Goal: Browse casually: Explore the website without a specific task or goal

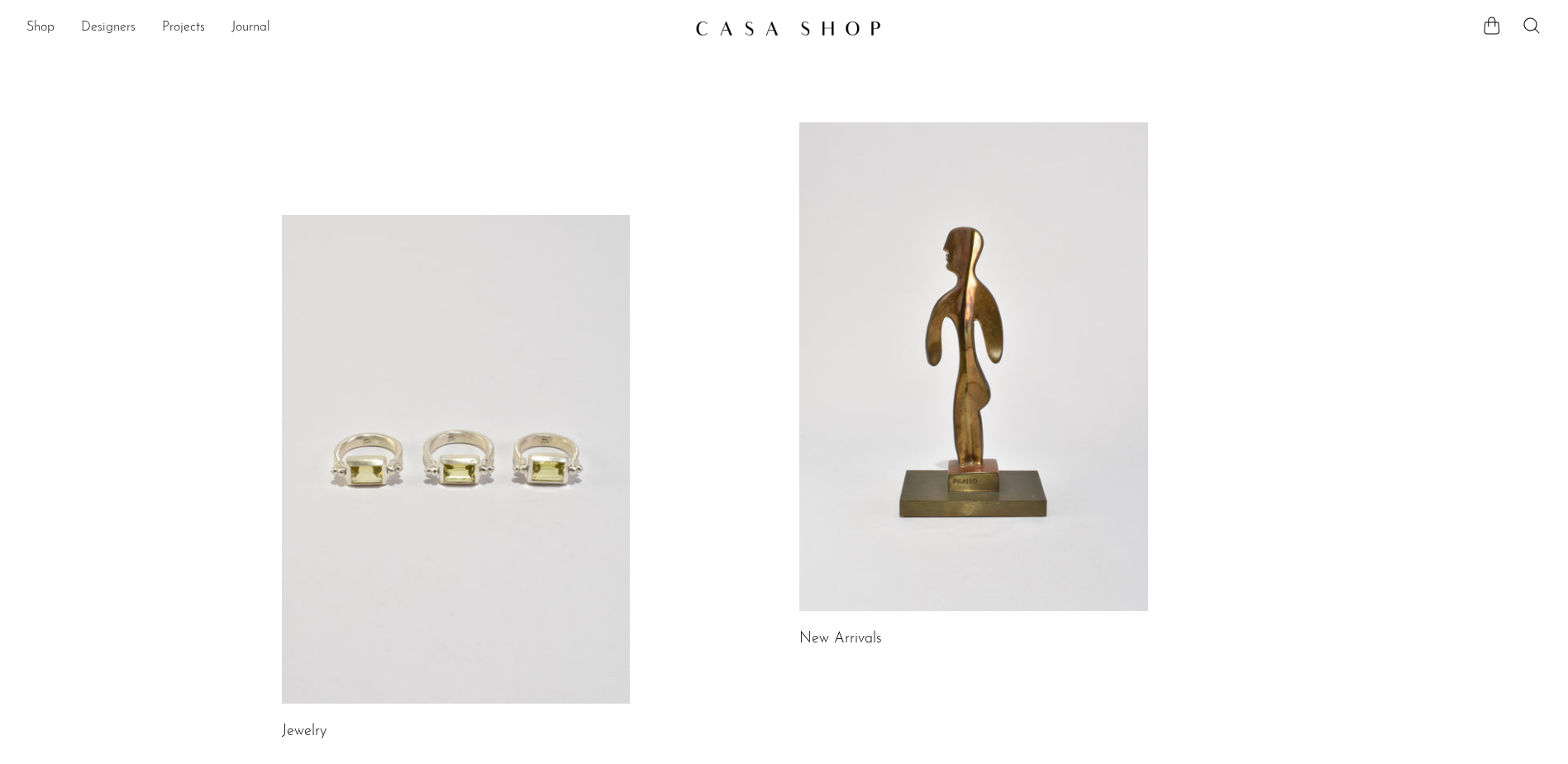
click at [115, 27] on link "Designers" at bounding box center [108, 27] width 55 height 21
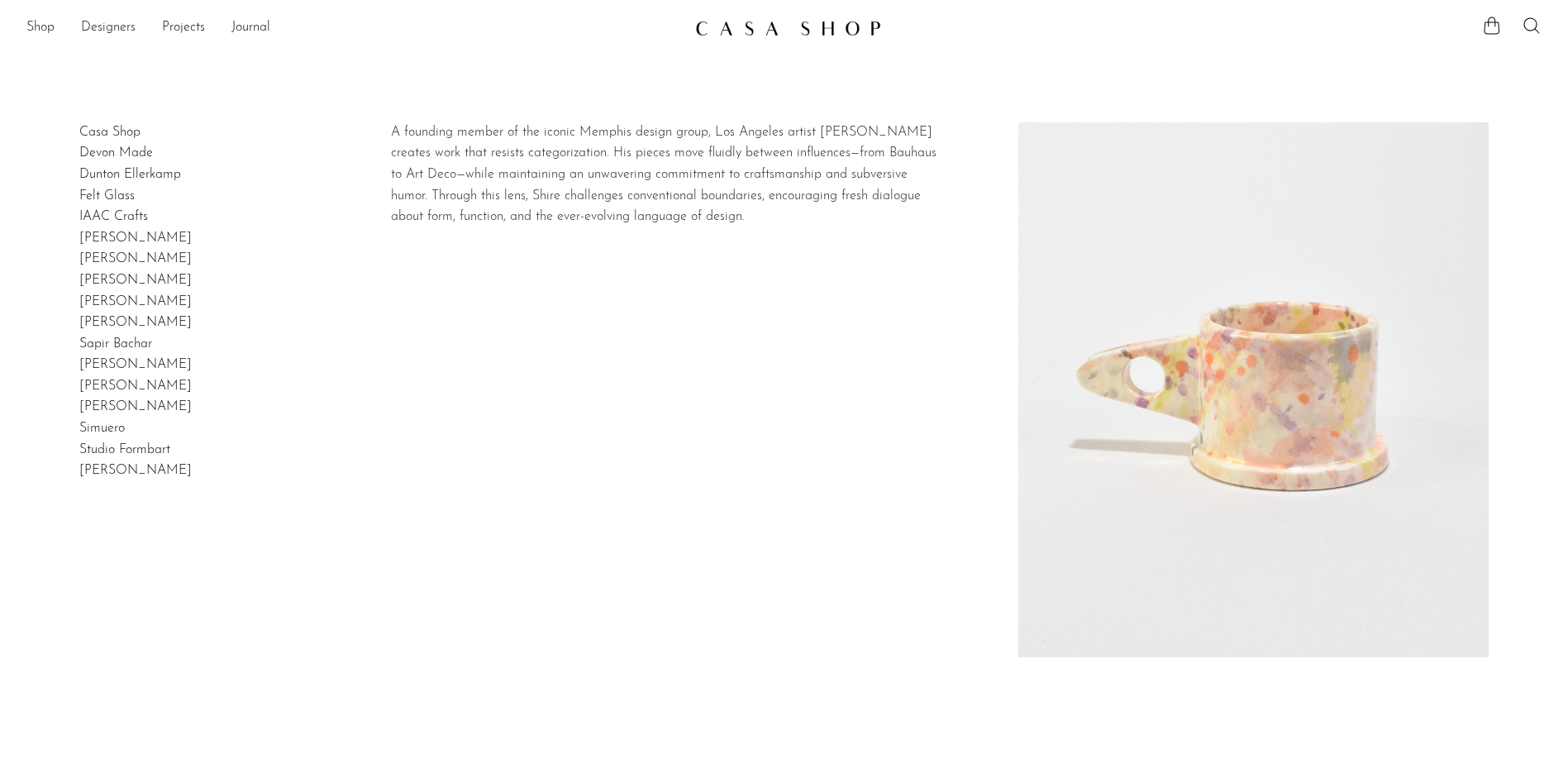
click at [118, 327] on link "[PERSON_NAME]" at bounding box center [135, 323] width 112 height 14
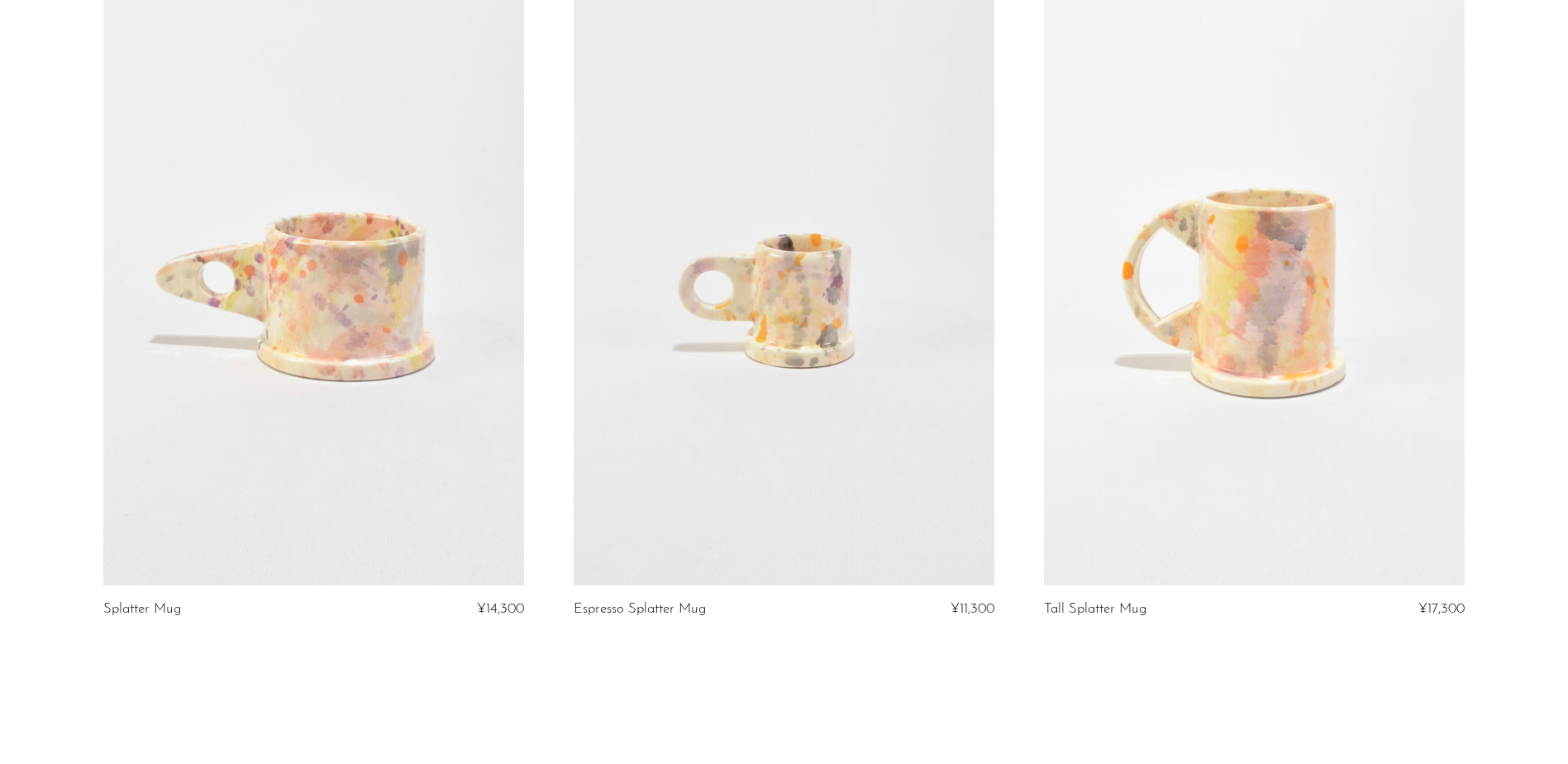
scroll to position [248, 0]
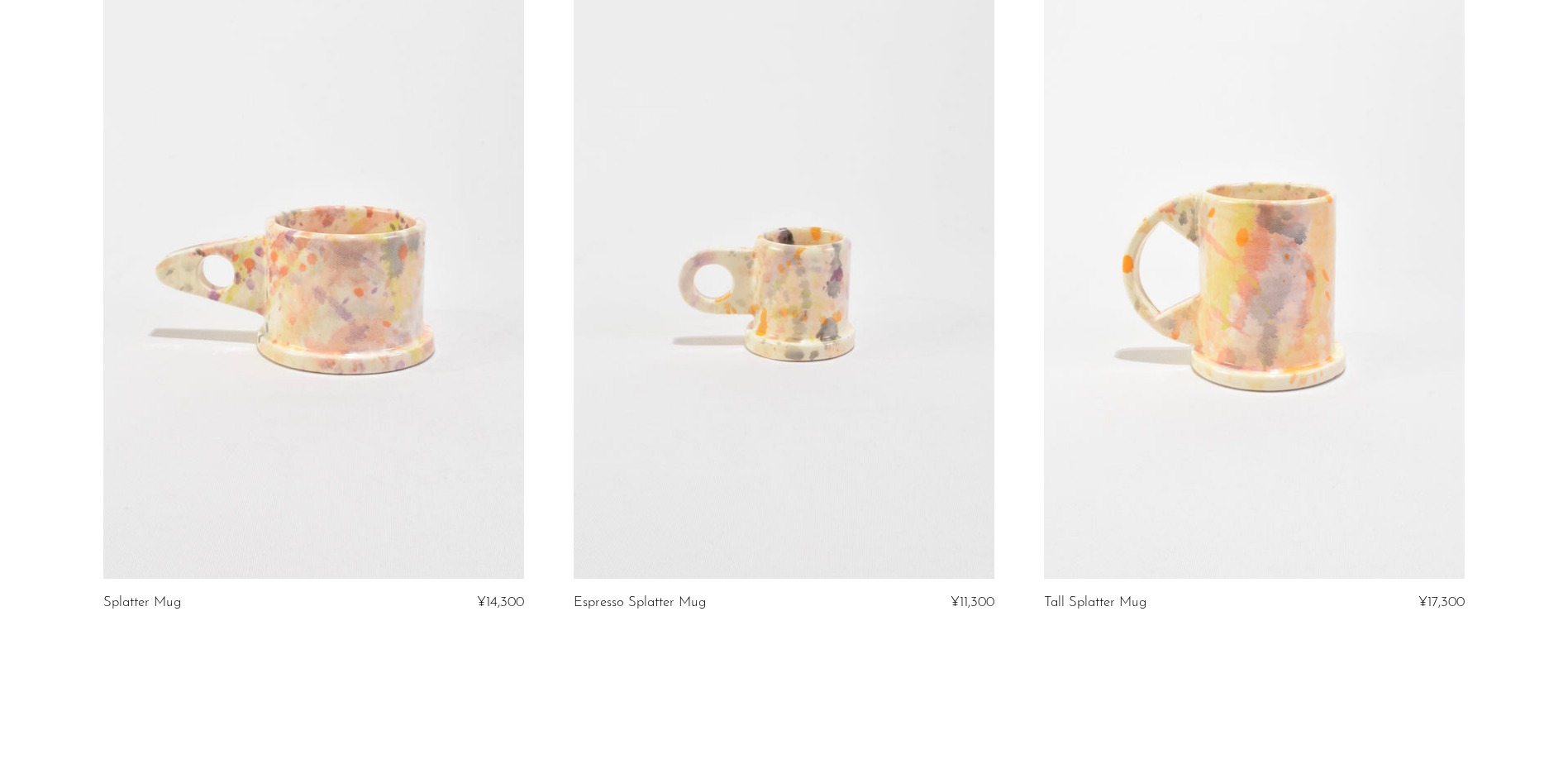
click at [454, 471] on link at bounding box center [313, 284] width 421 height 589
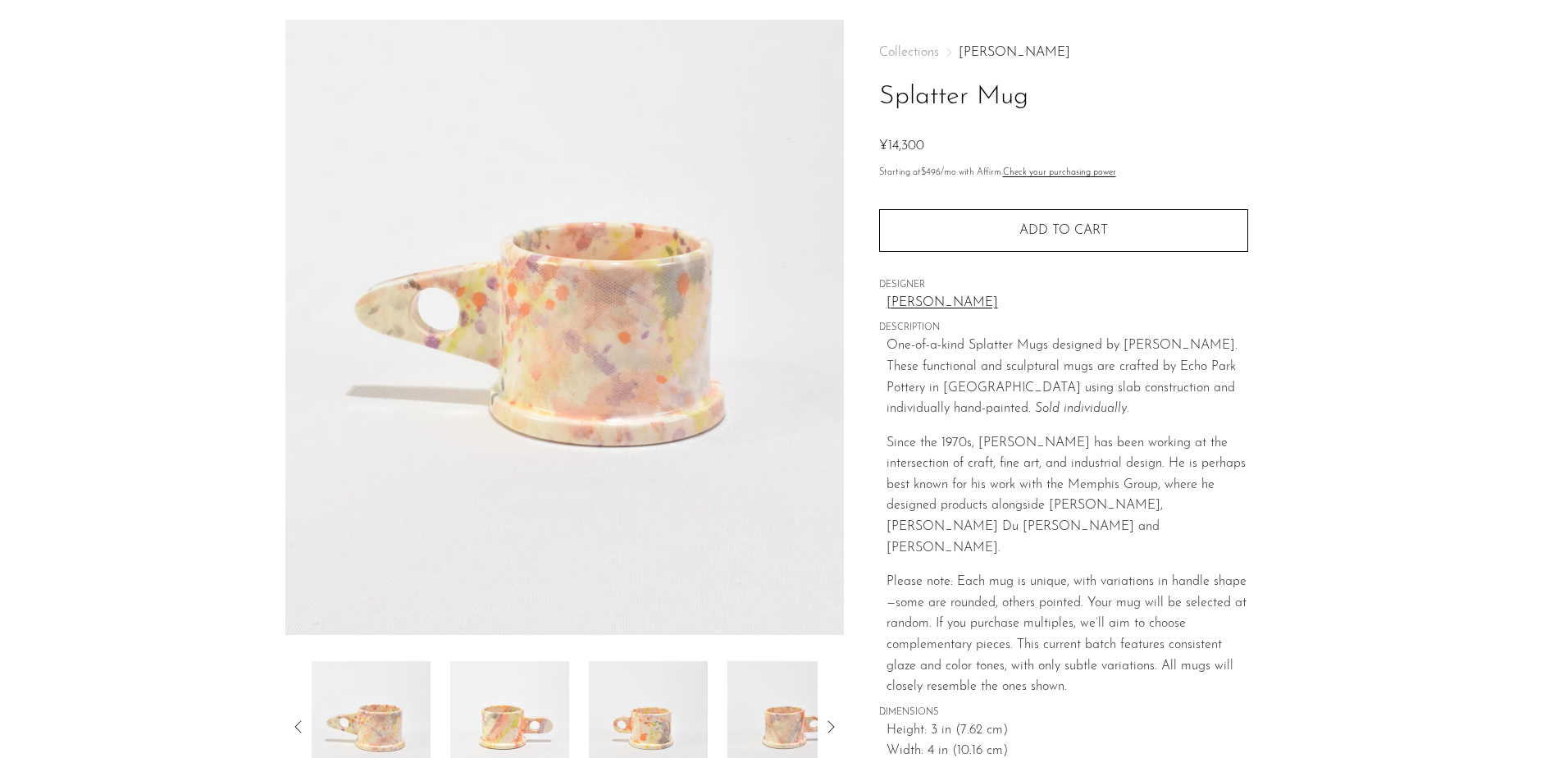
scroll to position [164, 0]
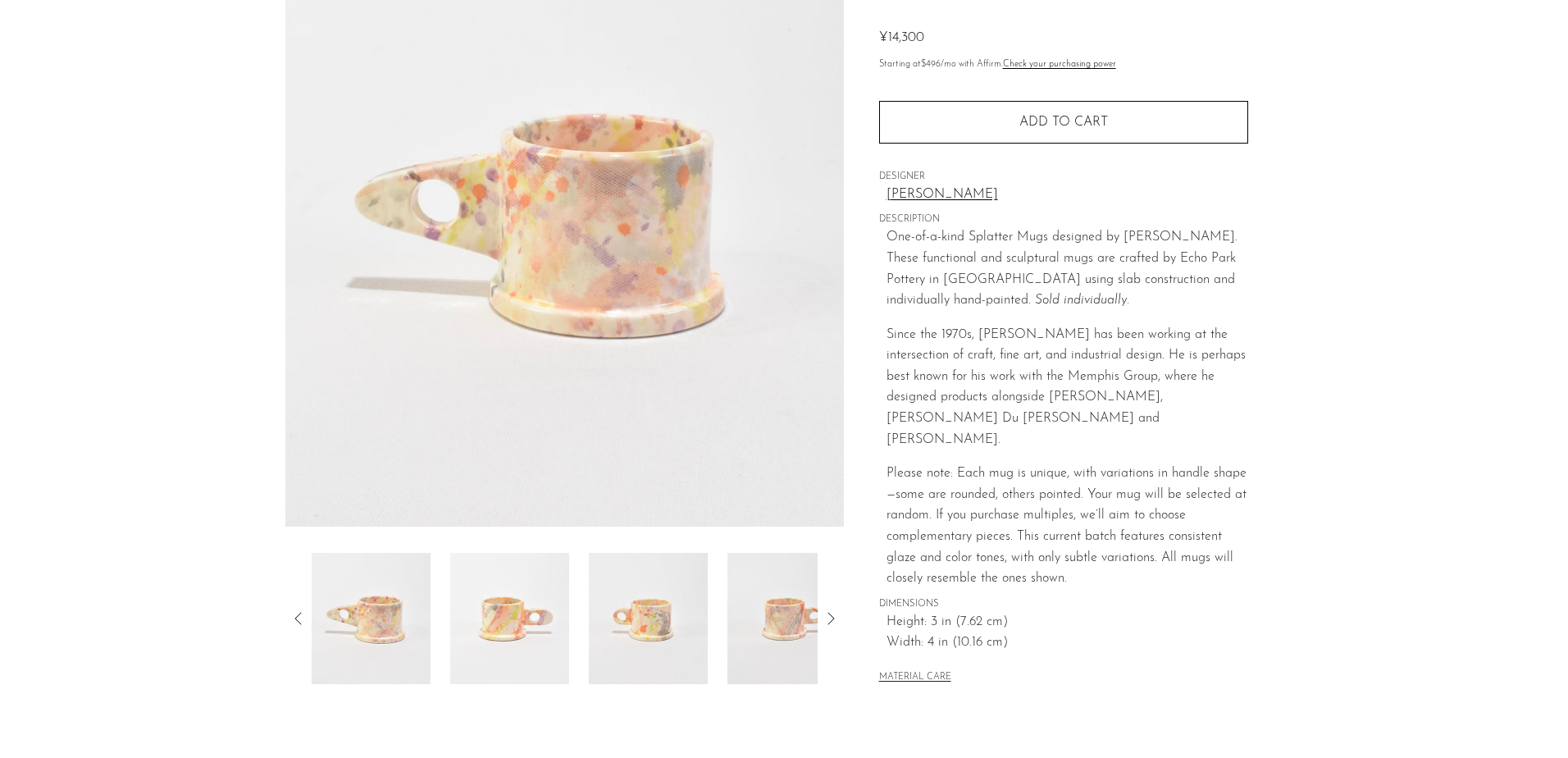
click at [666, 640] on img at bounding box center [648, 618] width 119 height 131
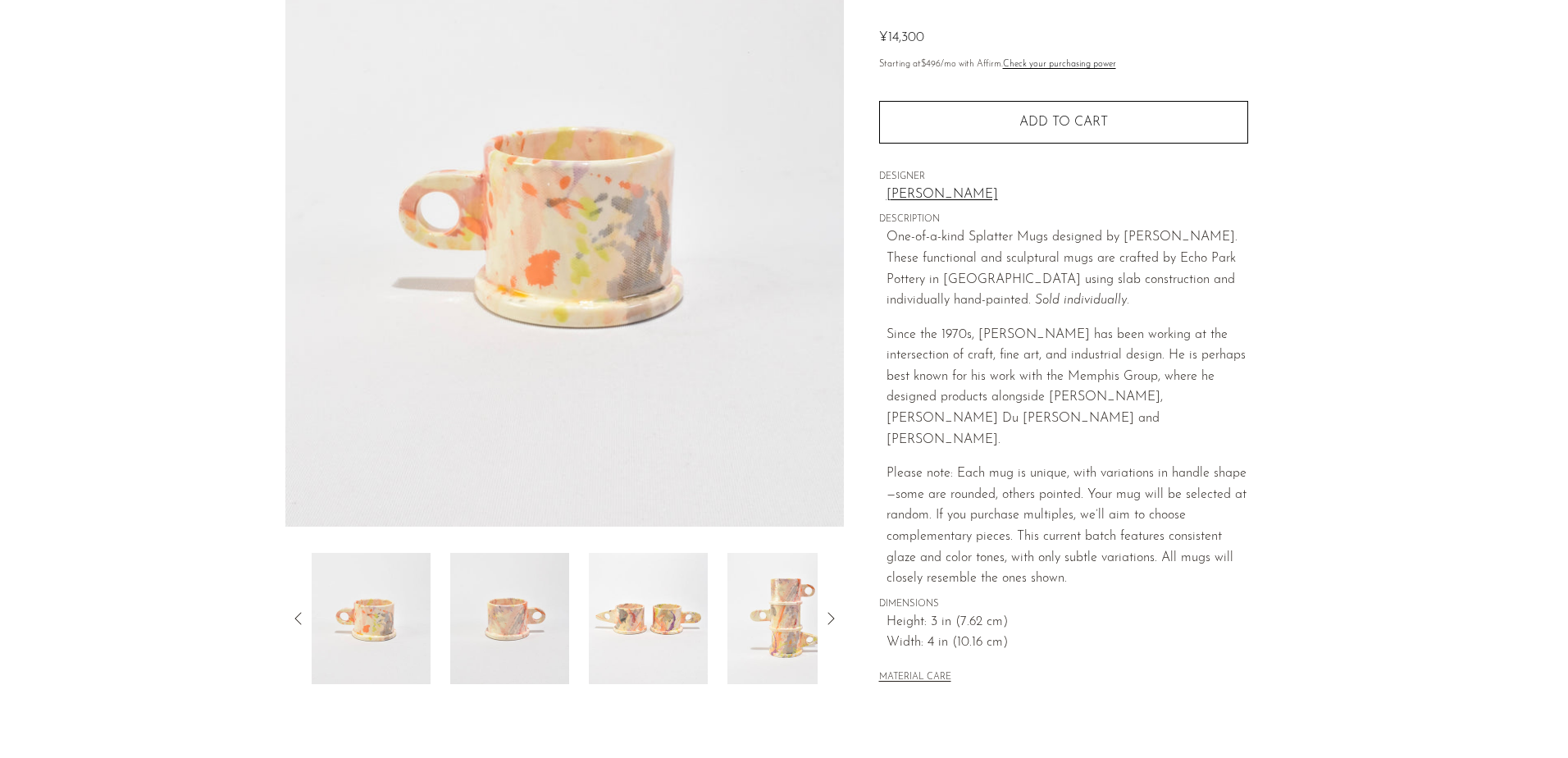
click at [686, 637] on img at bounding box center [648, 618] width 119 height 131
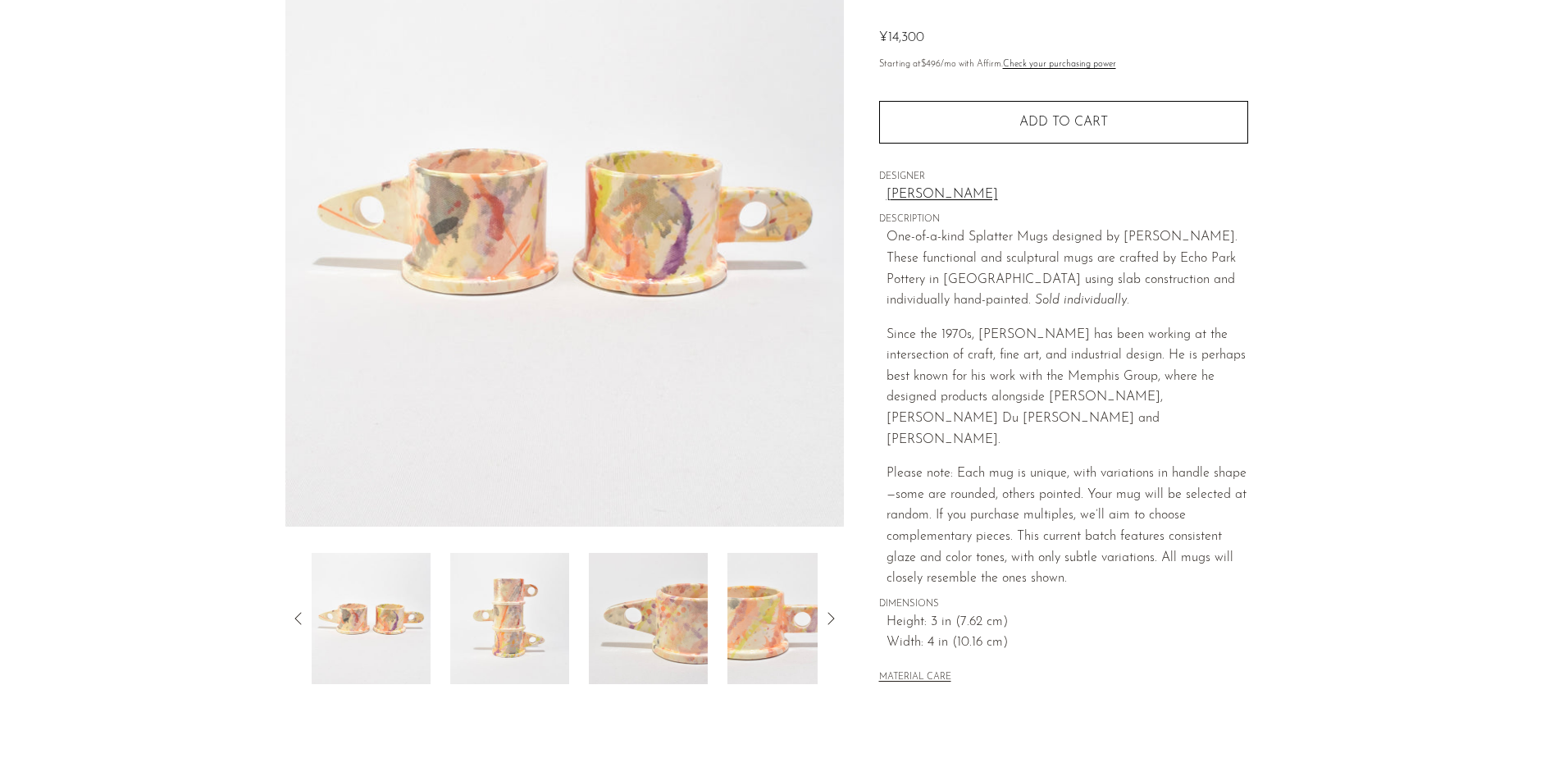
click at [689, 637] on img at bounding box center [648, 618] width 119 height 131
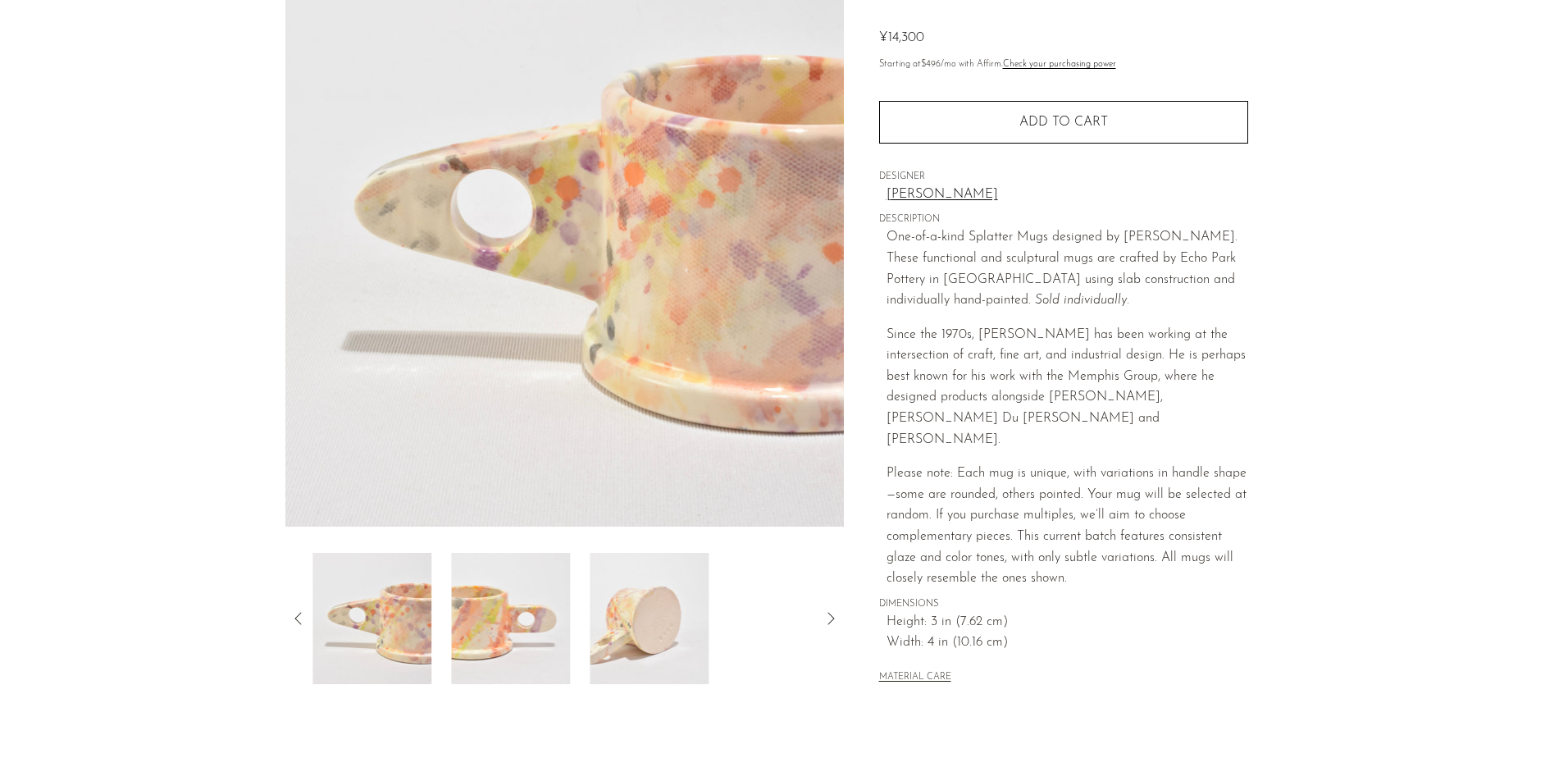
click at [689, 637] on img at bounding box center [649, 618] width 119 height 131
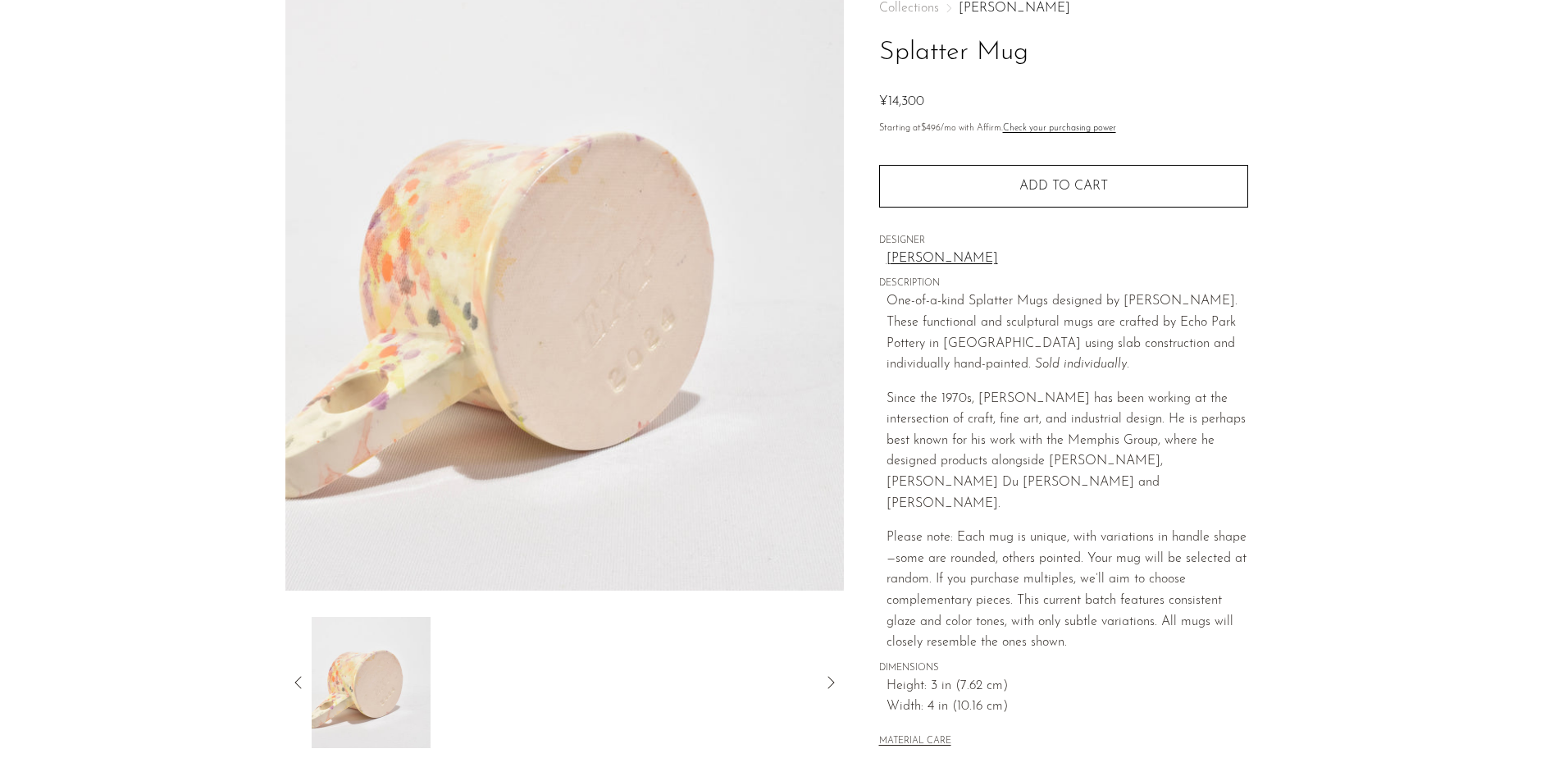
scroll to position [246, 0]
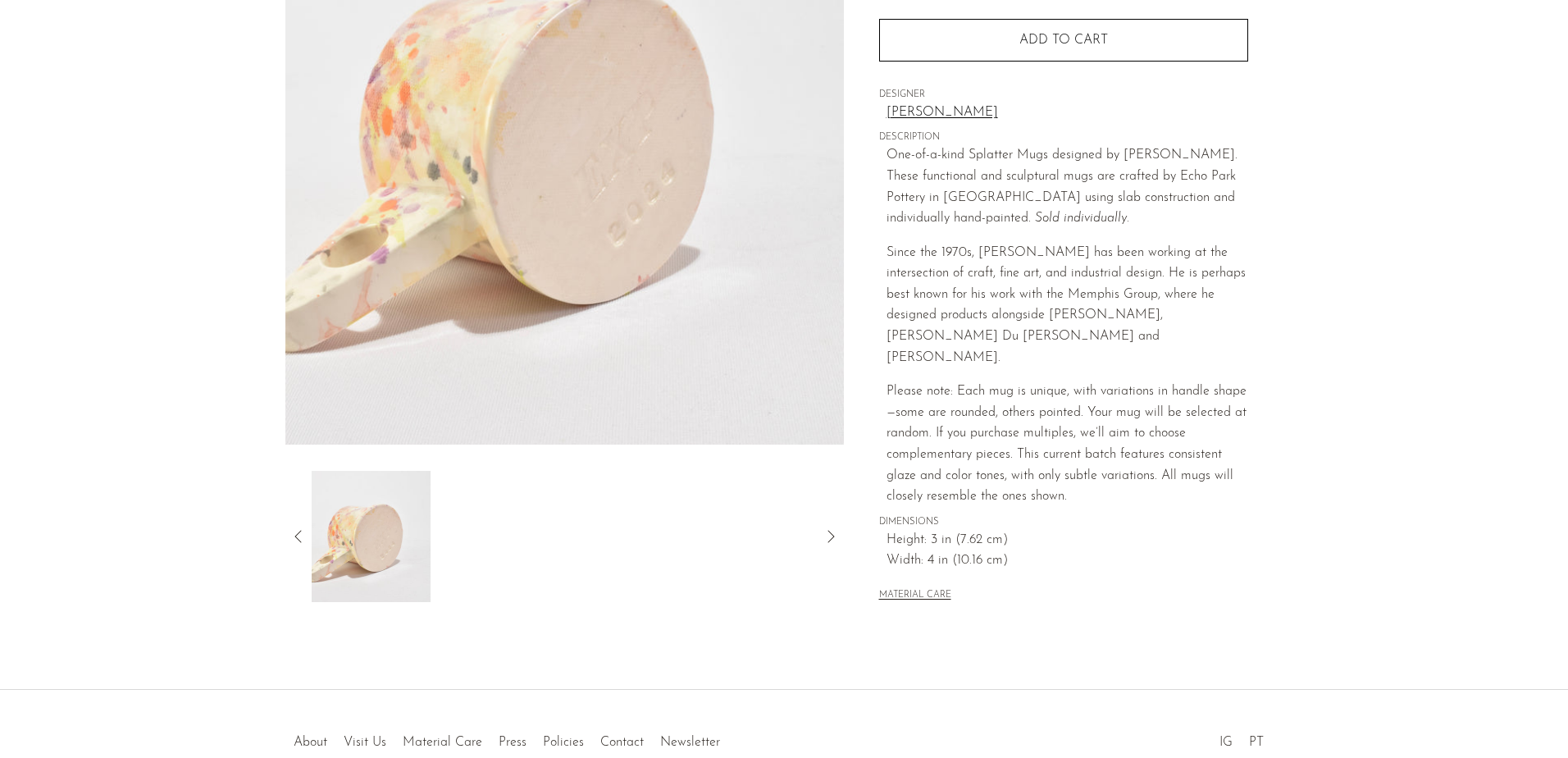
click at [300, 532] on icon at bounding box center [298, 536] width 19 height 19
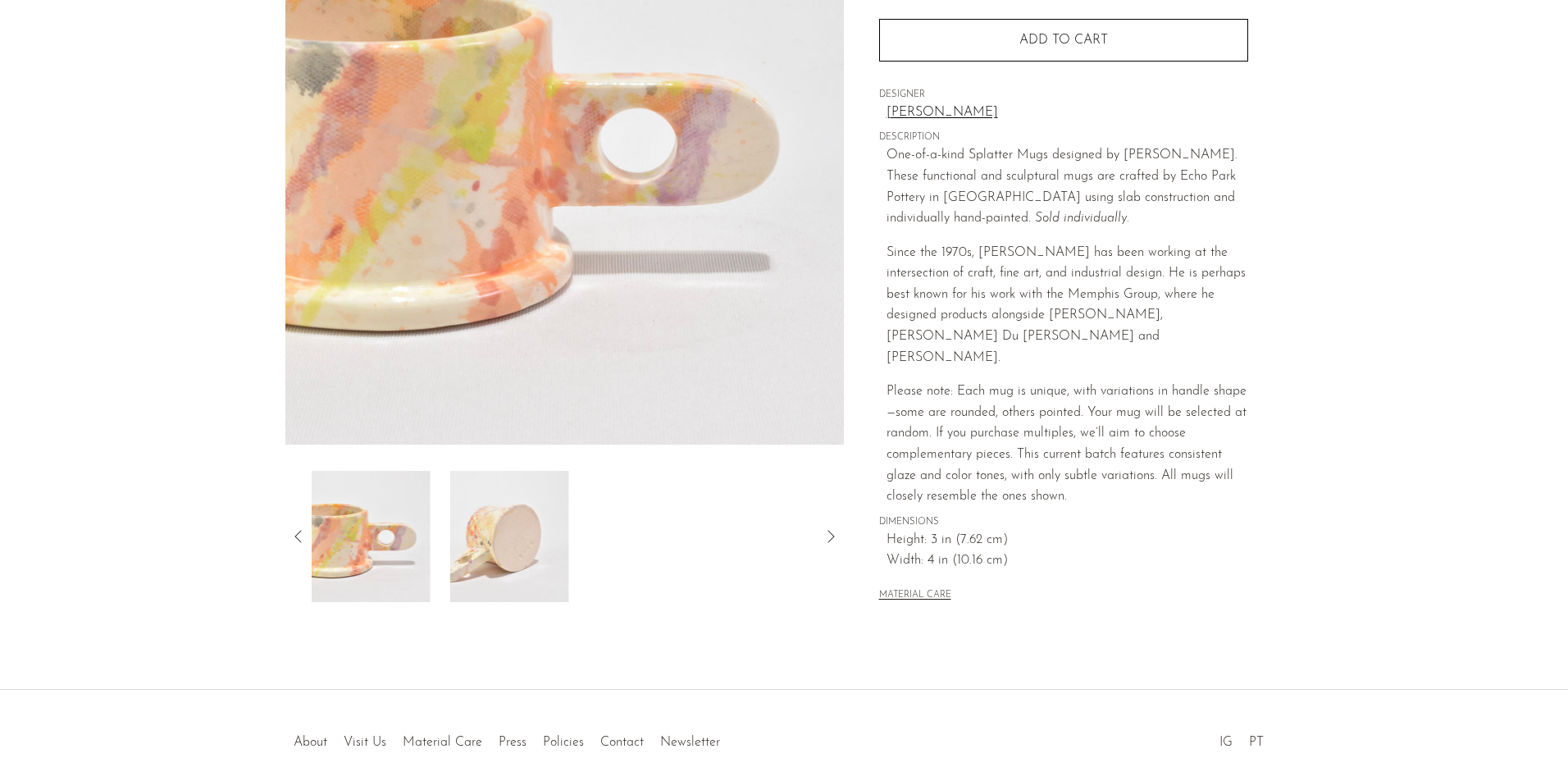
click at [294, 561] on div at bounding box center [564, 536] width 558 height 131
click at [295, 534] on icon at bounding box center [298, 536] width 19 height 19
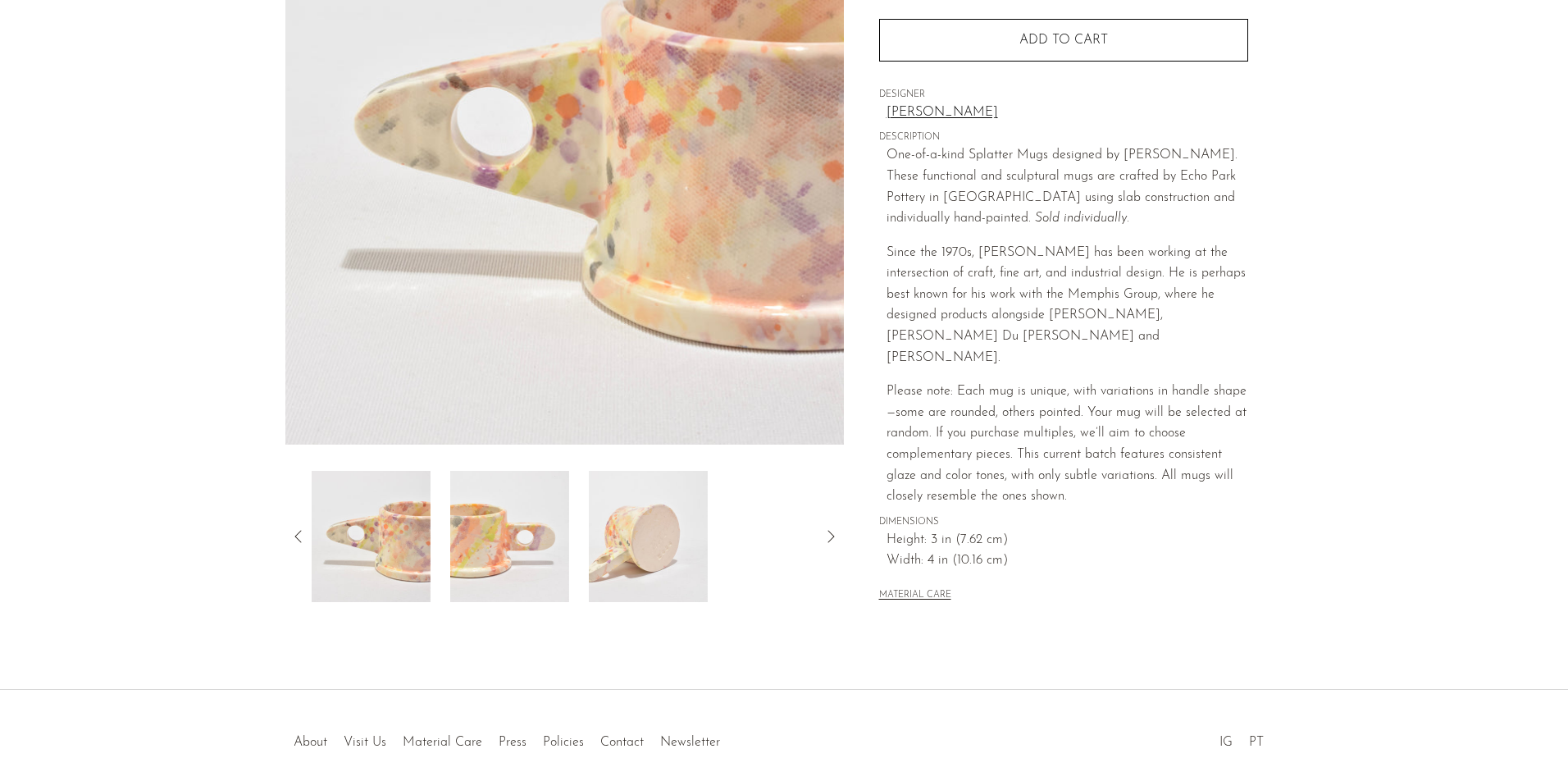
click at [295, 534] on icon at bounding box center [298, 536] width 19 height 19
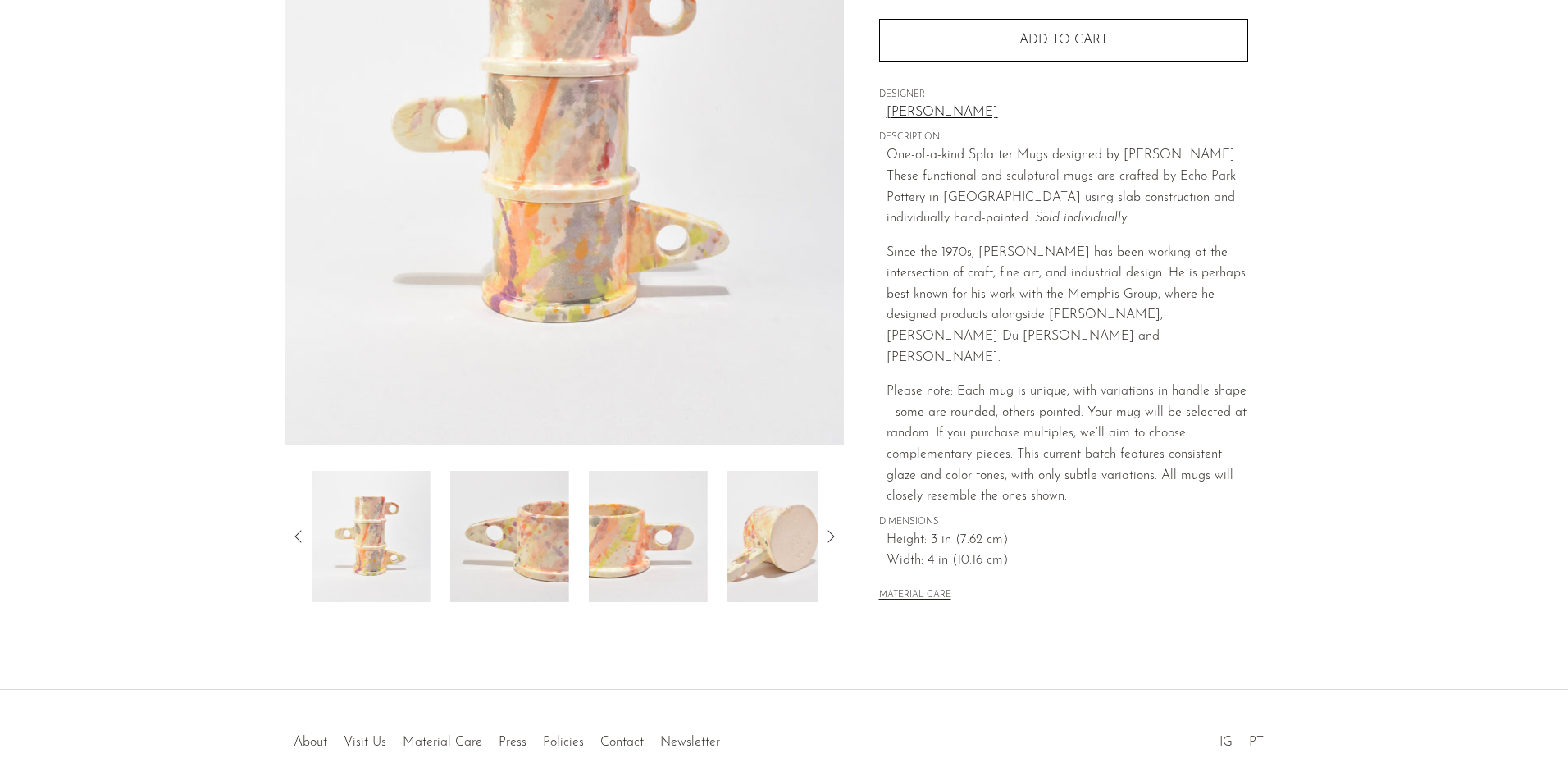
click at [295, 534] on icon at bounding box center [298, 536] width 19 height 19
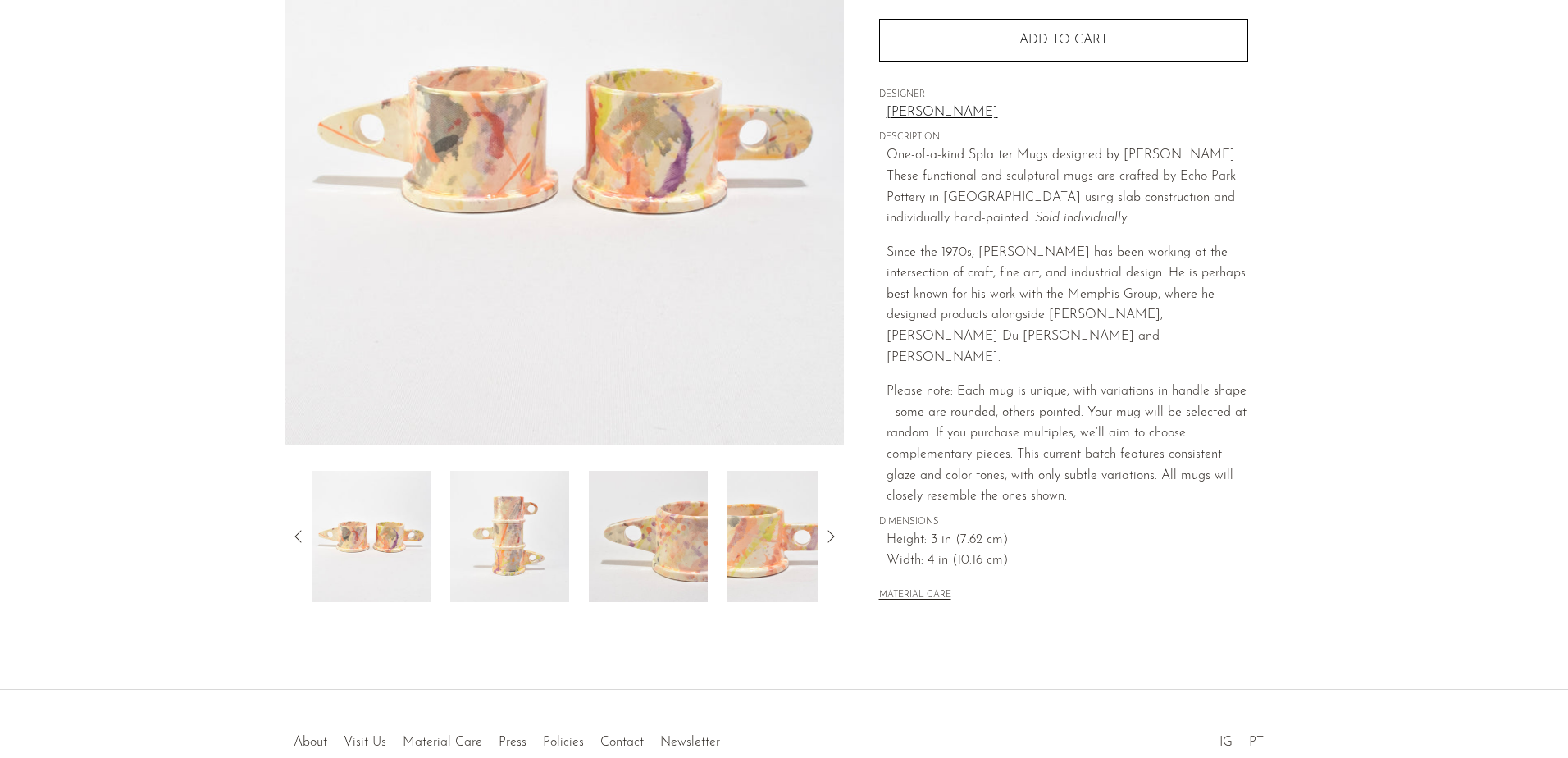
click at [295, 534] on icon at bounding box center [298, 536] width 19 height 19
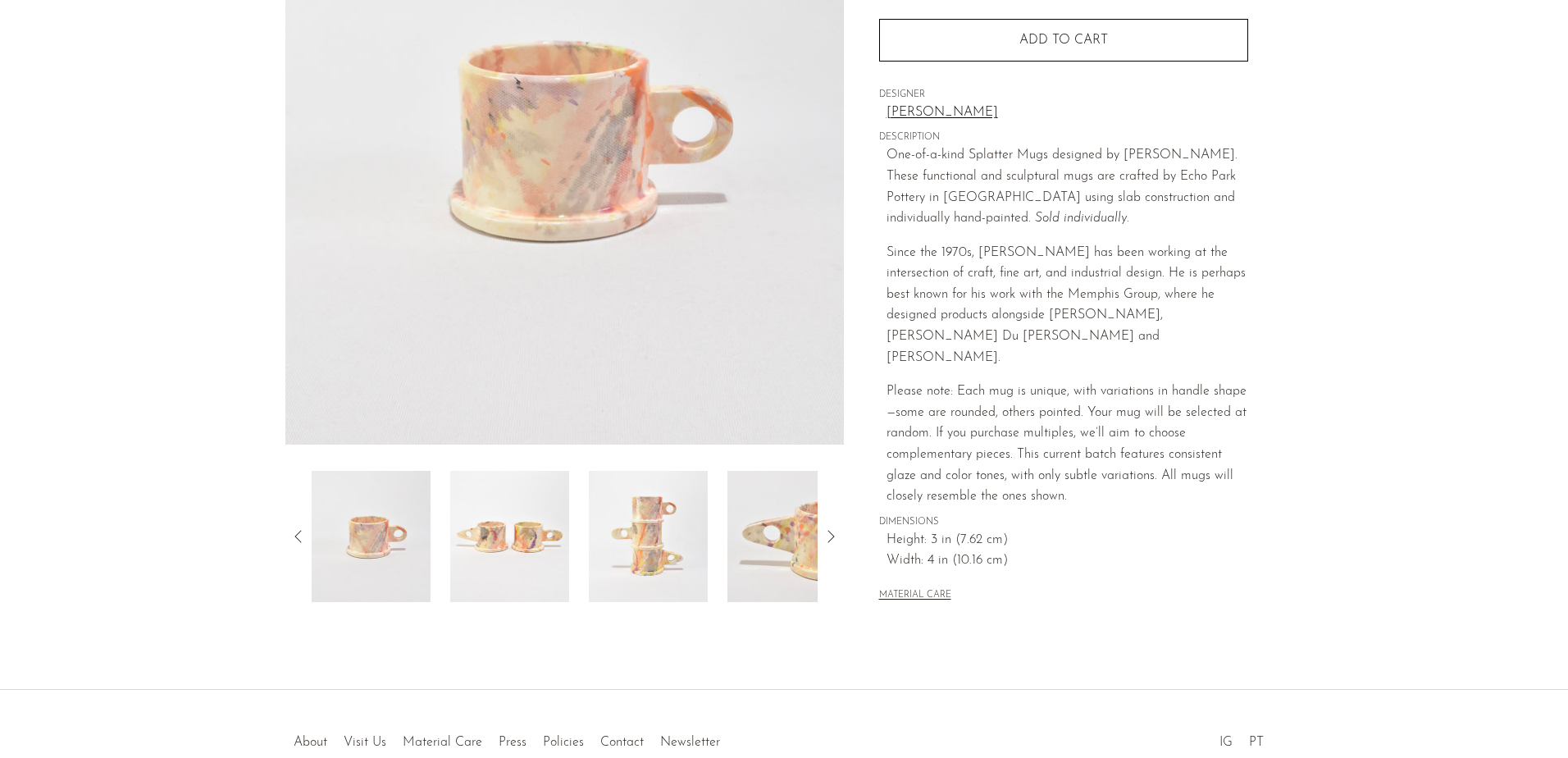
click at [295, 534] on icon at bounding box center [298, 536] width 19 height 19
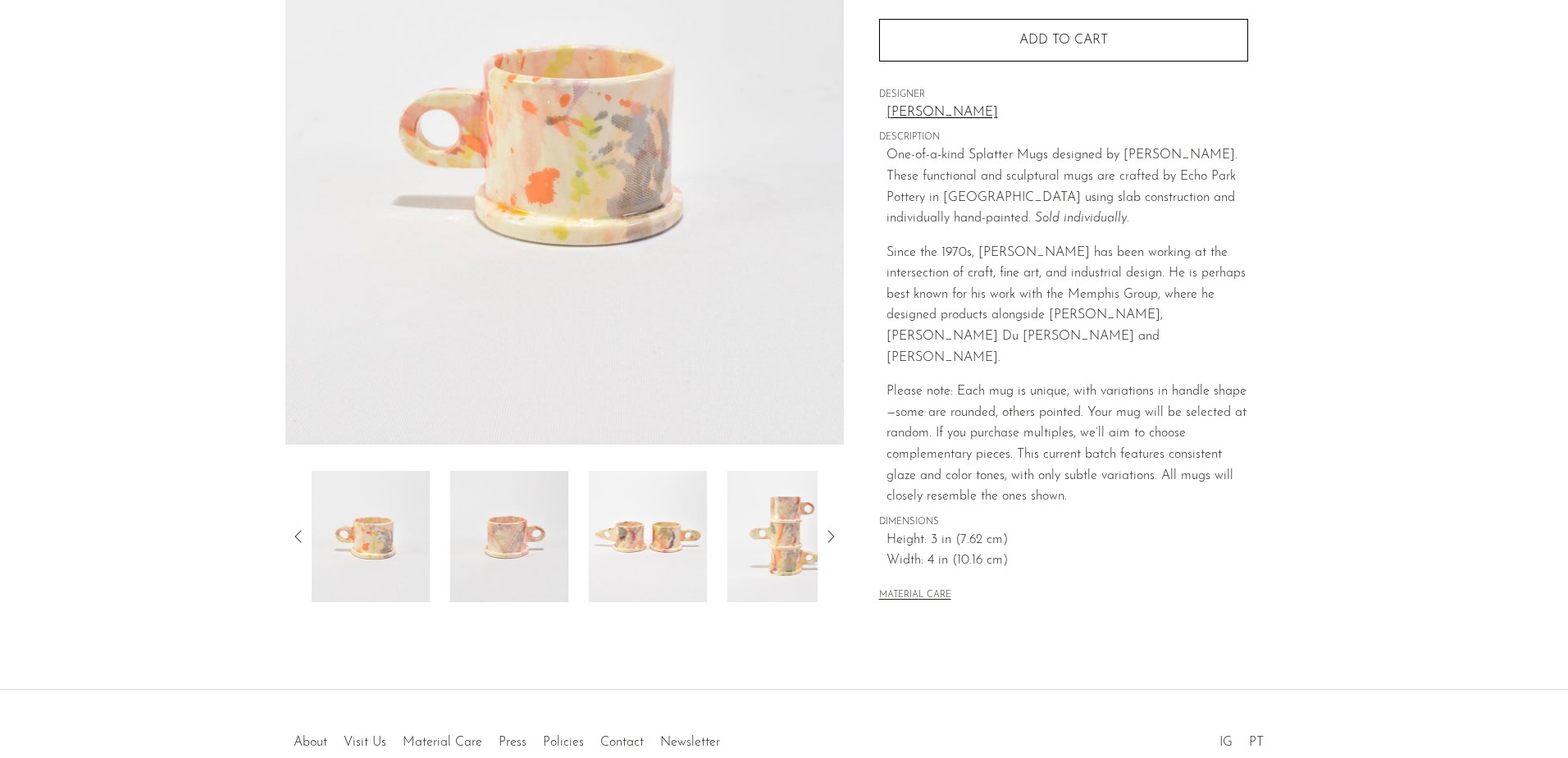
click at [295, 536] on icon at bounding box center [298, 536] width 19 height 19
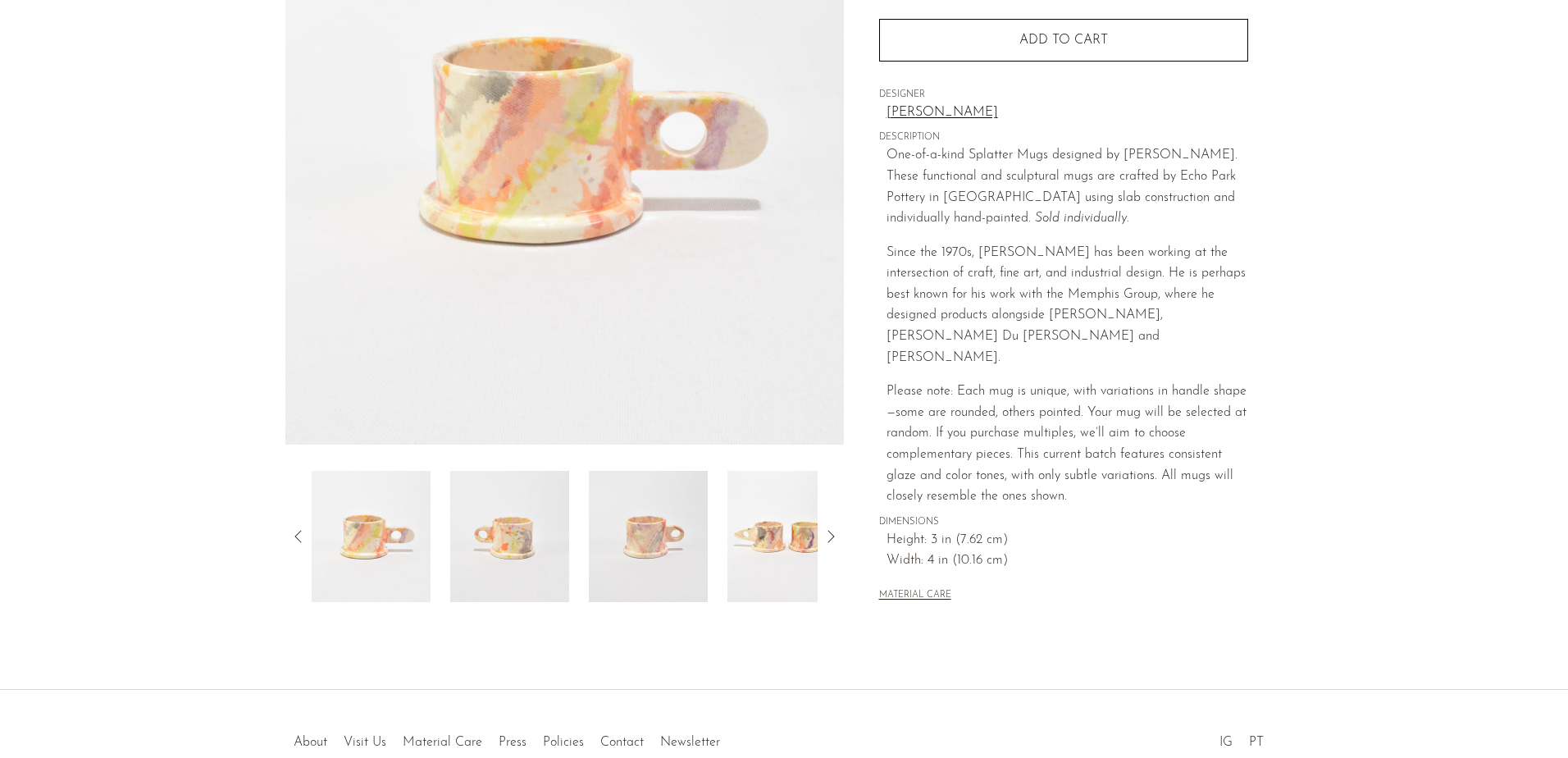
click at [295, 536] on icon at bounding box center [298, 536] width 19 height 19
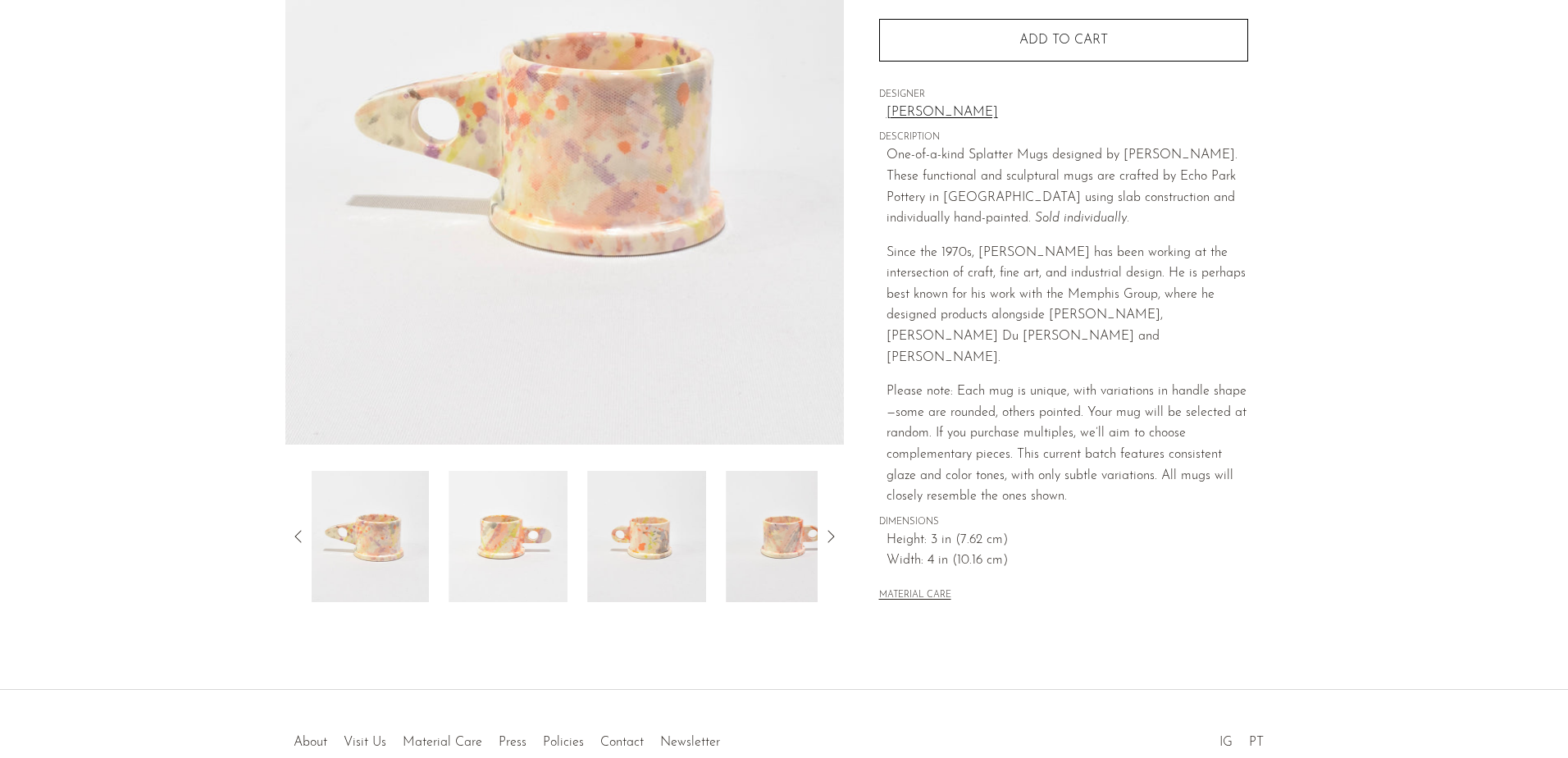
click at [295, 536] on icon at bounding box center [298, 536] width 19 height 19
click at [384, 541] on img at bounding box center [371, 536] width 119 height 131
click at [554, 536] on img at bounding box center [509, 536] width 119 height 131
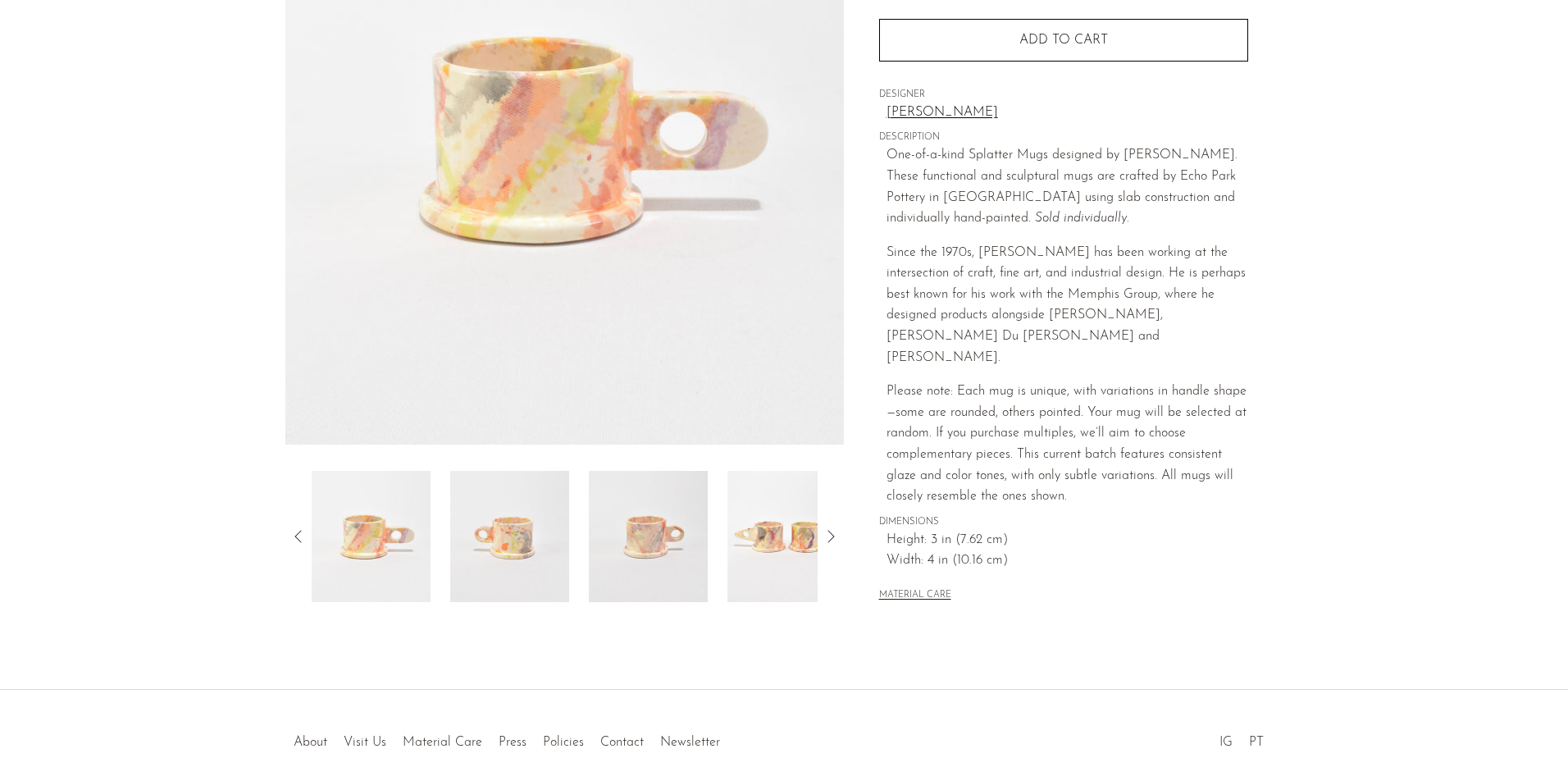
click at [554, 536] on img at bounding box center [509, 536] width 119 height 131
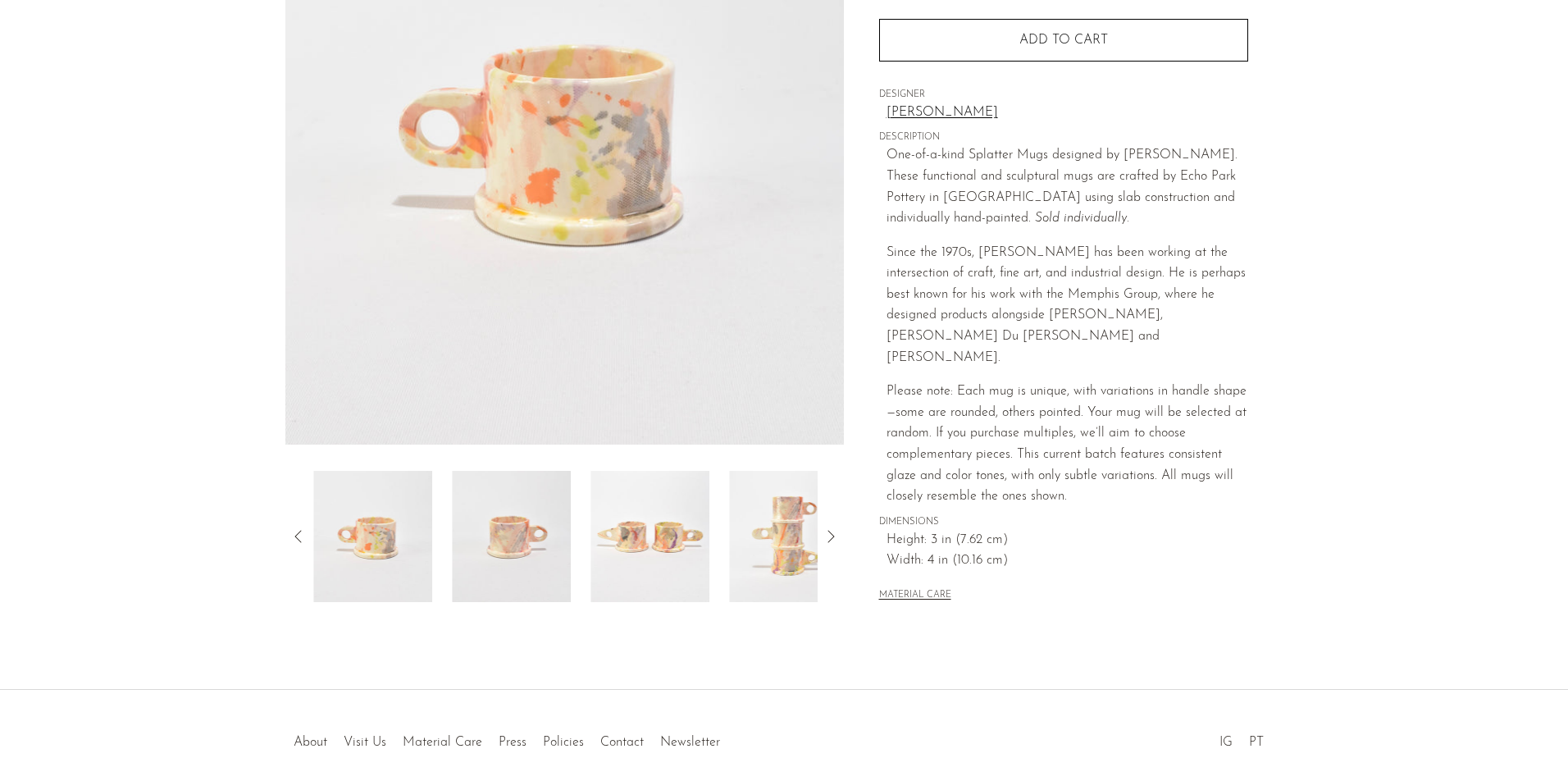
click at [554, 534] on img at bounding box center [511, 536] width 119 height 131
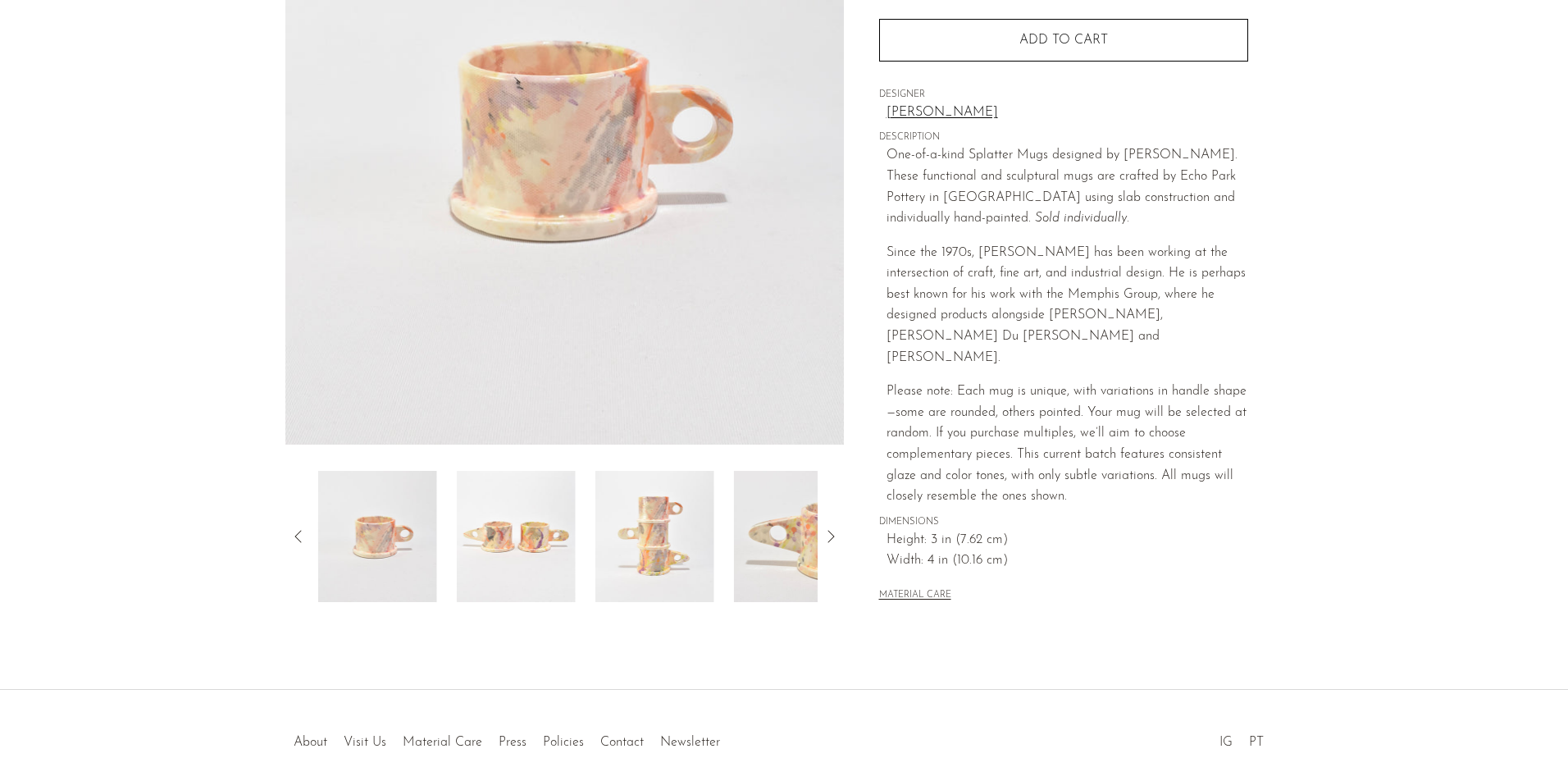
click at [554, 556] on img at bounding box center [516, 536] width 119 height 131
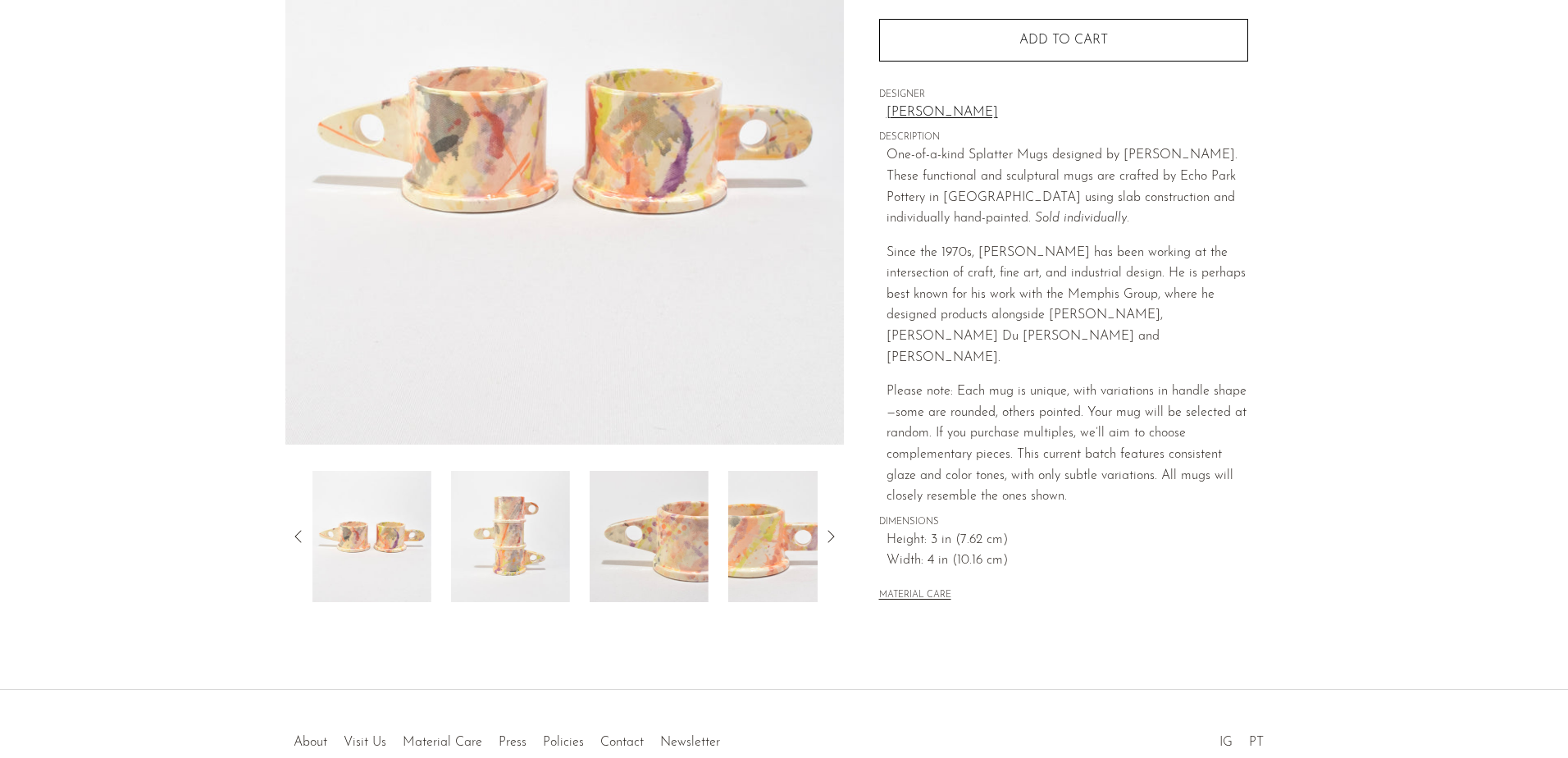
click at [552, 560] on img at bounding box center [510, 536] width 119 height 131
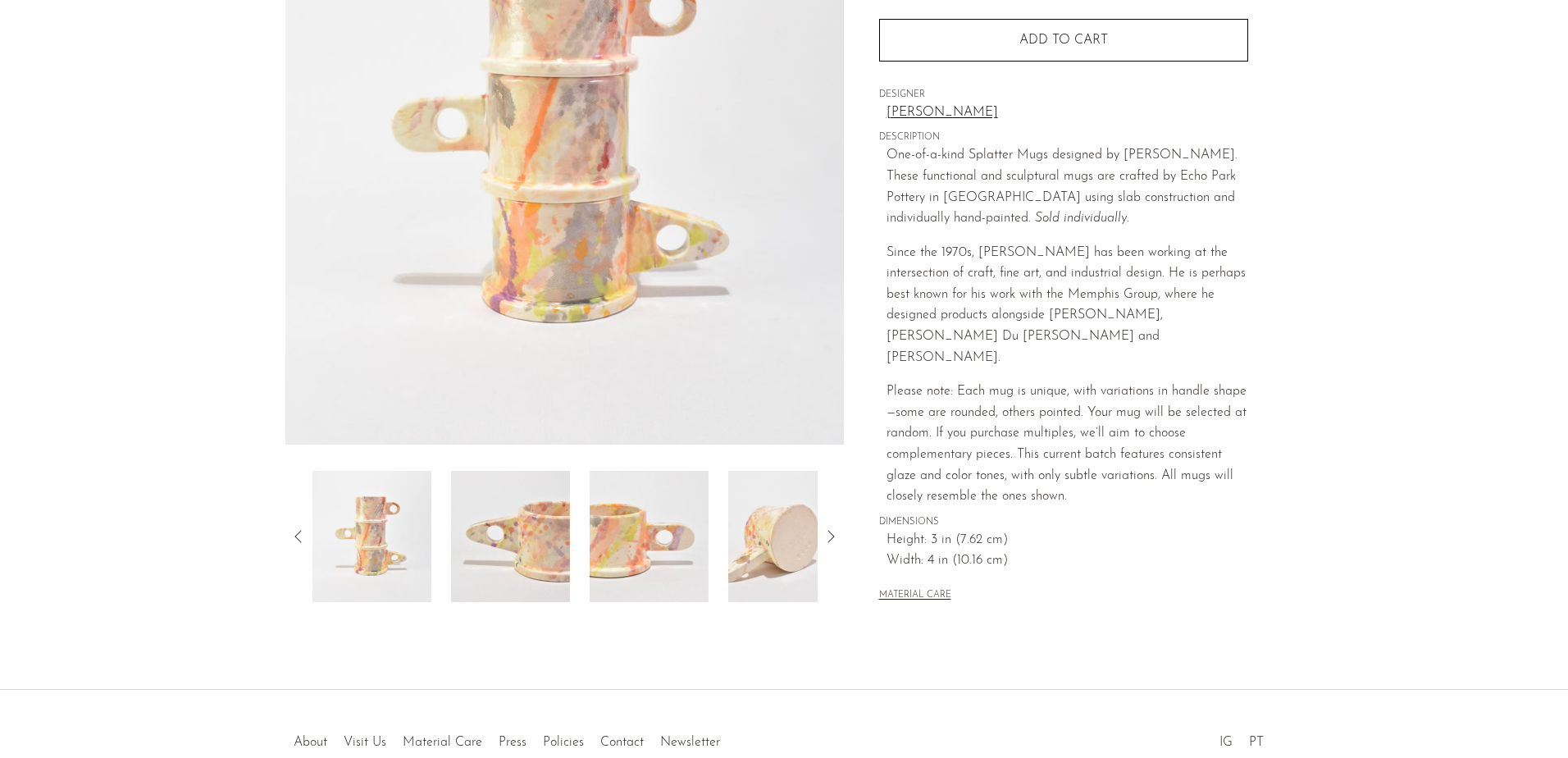
click at [552, 560] on img at bounding box center [510, 536] width 119 height 131
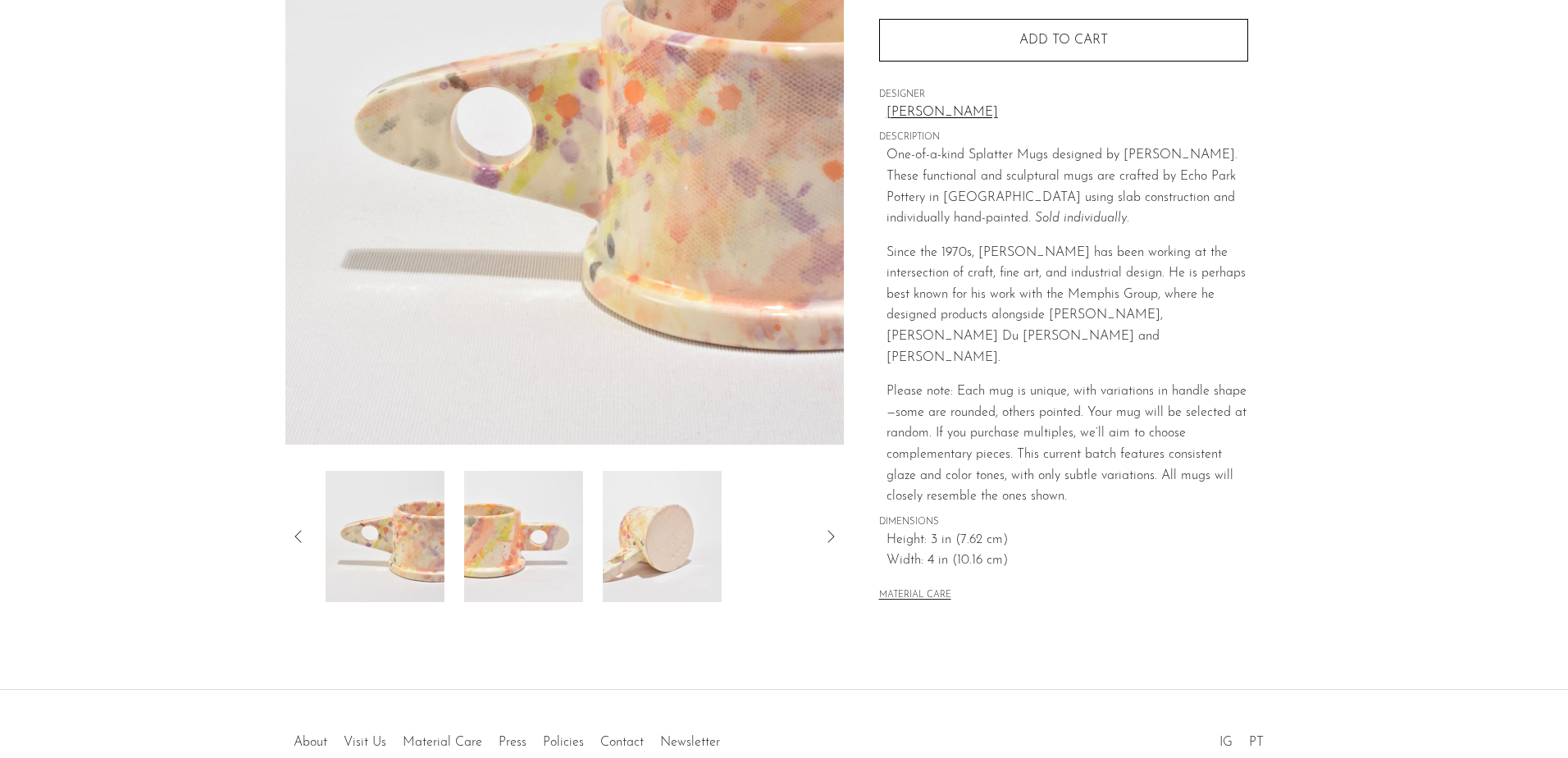
click at [552, 548] on img at bounding box center [523, 536] width 119 height 131
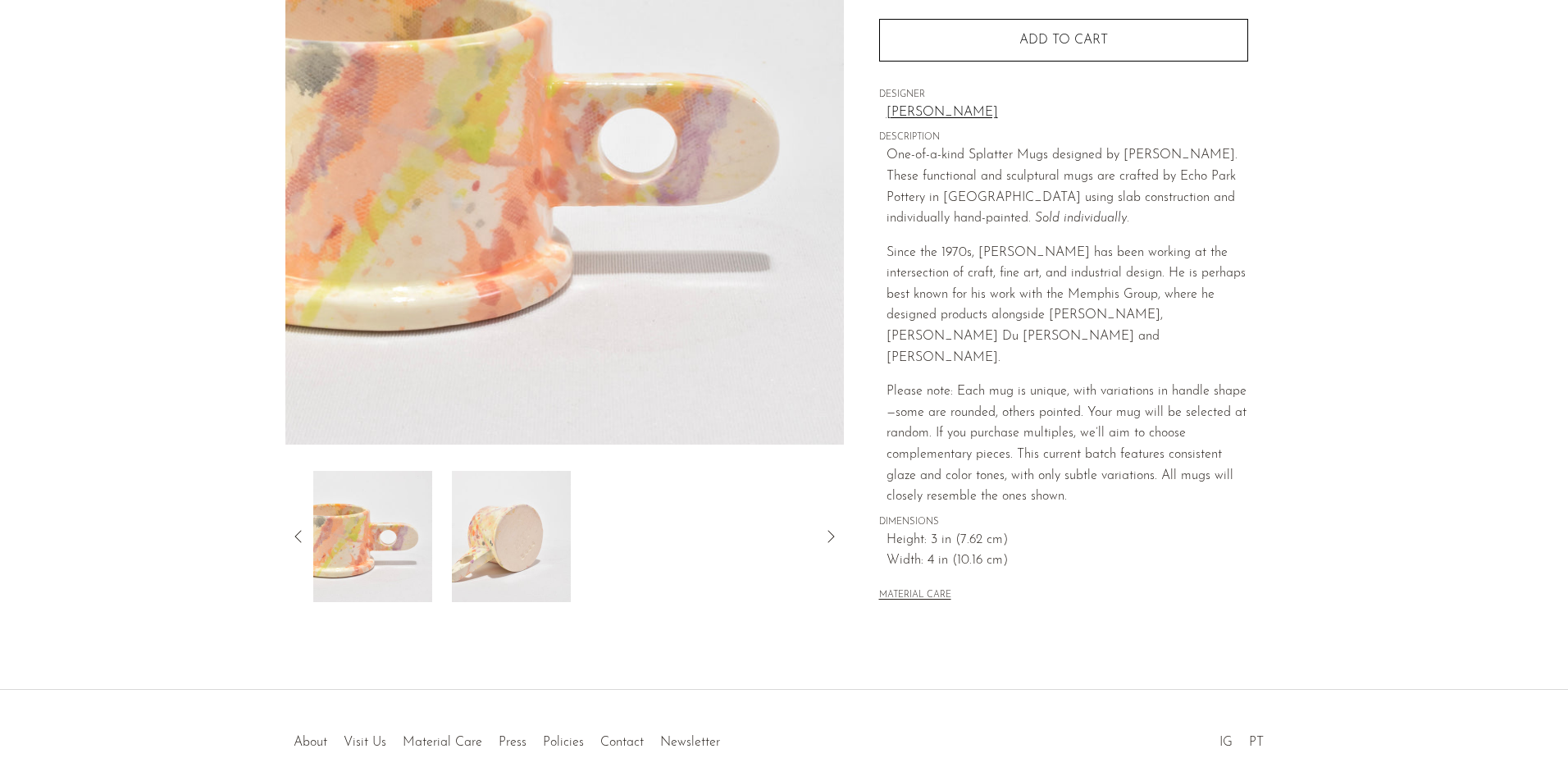
click at [553, 537] on img at bounding box center [511, 536] width 119 height 131
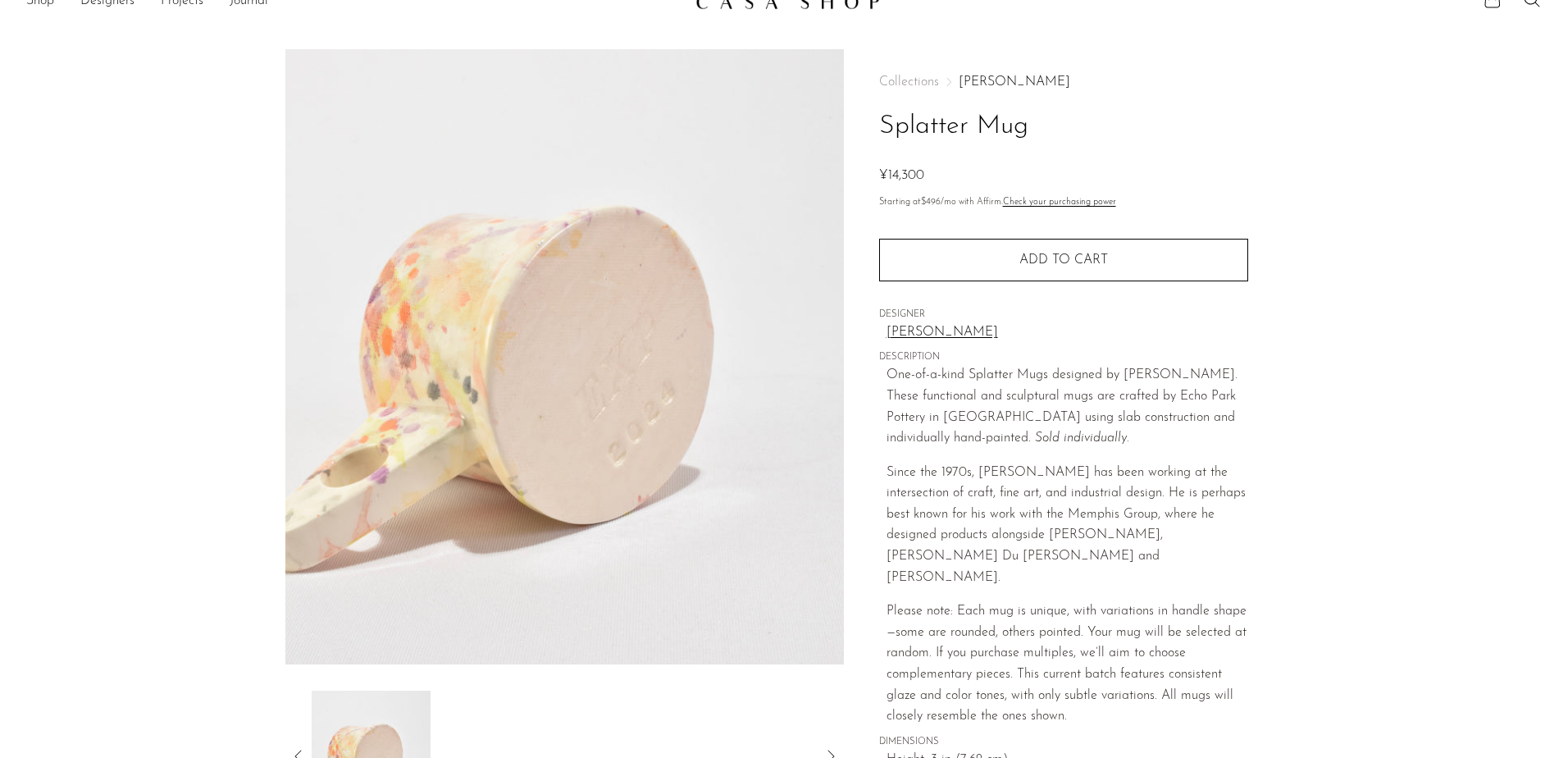
scroll to position [0, 0]
